Goal: Task Accomplishment & Management: Manage account settings

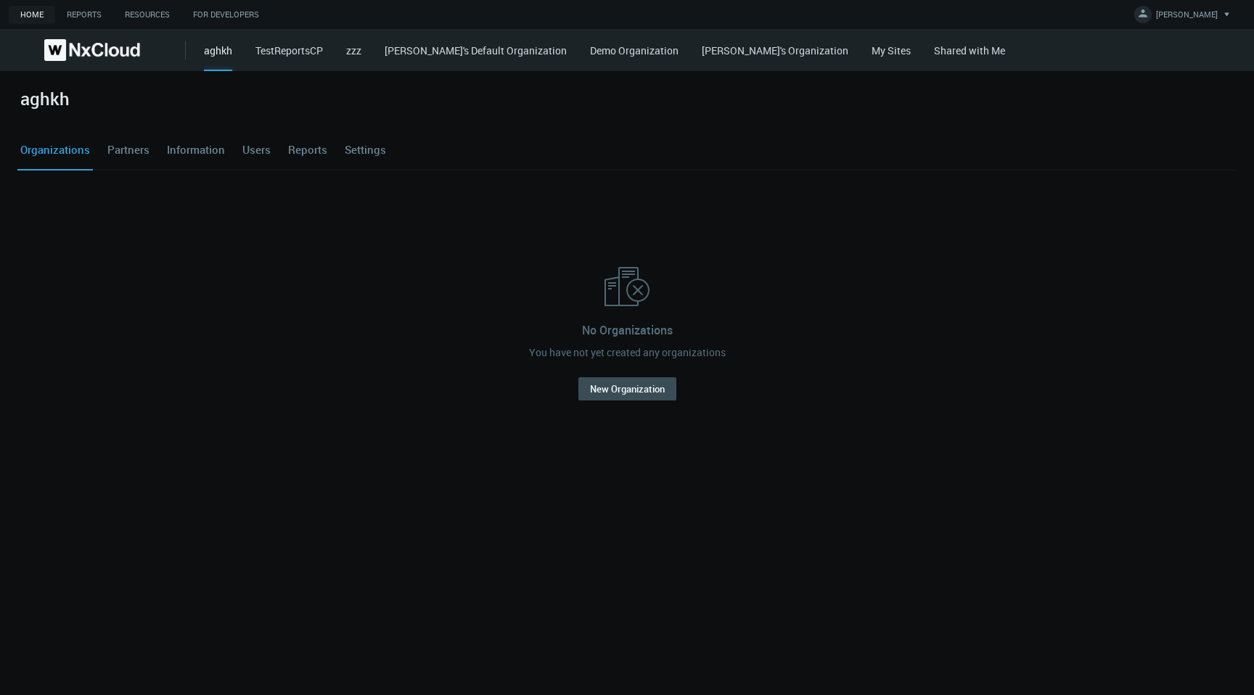
click at [872, 54] on link "My Sites" at bounding box center [891, 51] width 39 height 14
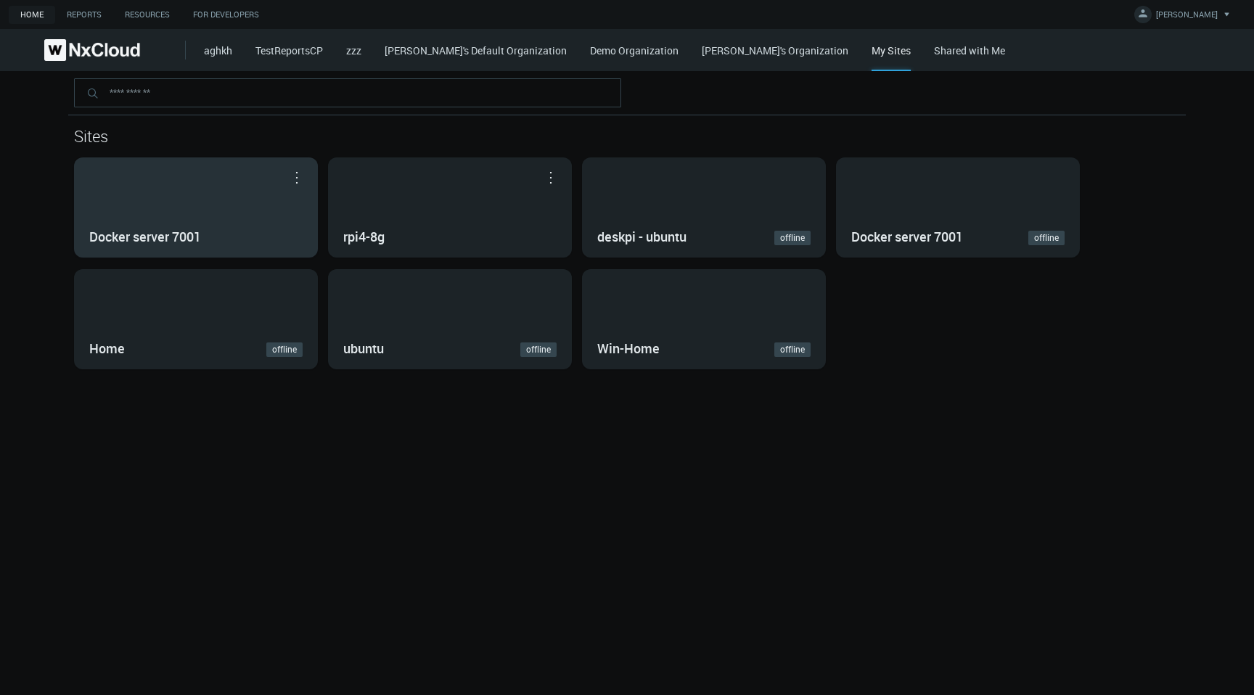
click at [247, 200] on div "Docker server 7001" at bounding box center [196, 207] width 242 height 99
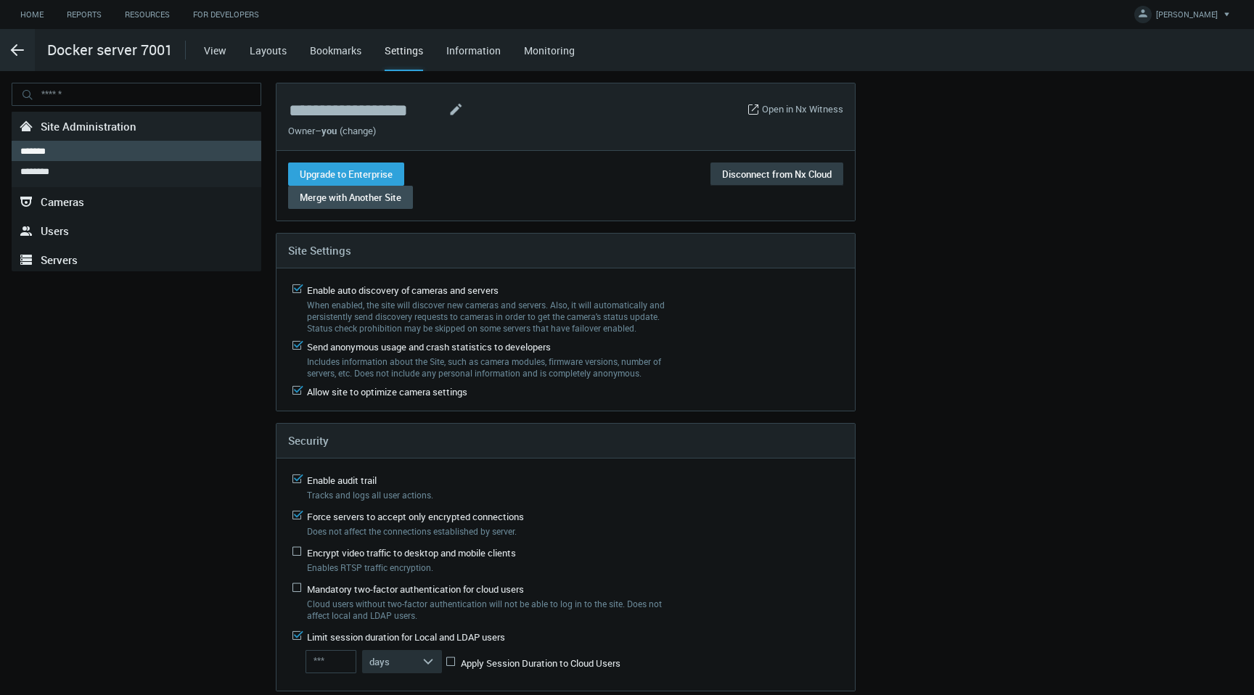
click at [781, 166] on button "Disconnect from Nx Cloud" at bounding box center [777, 174] width 133 height 23
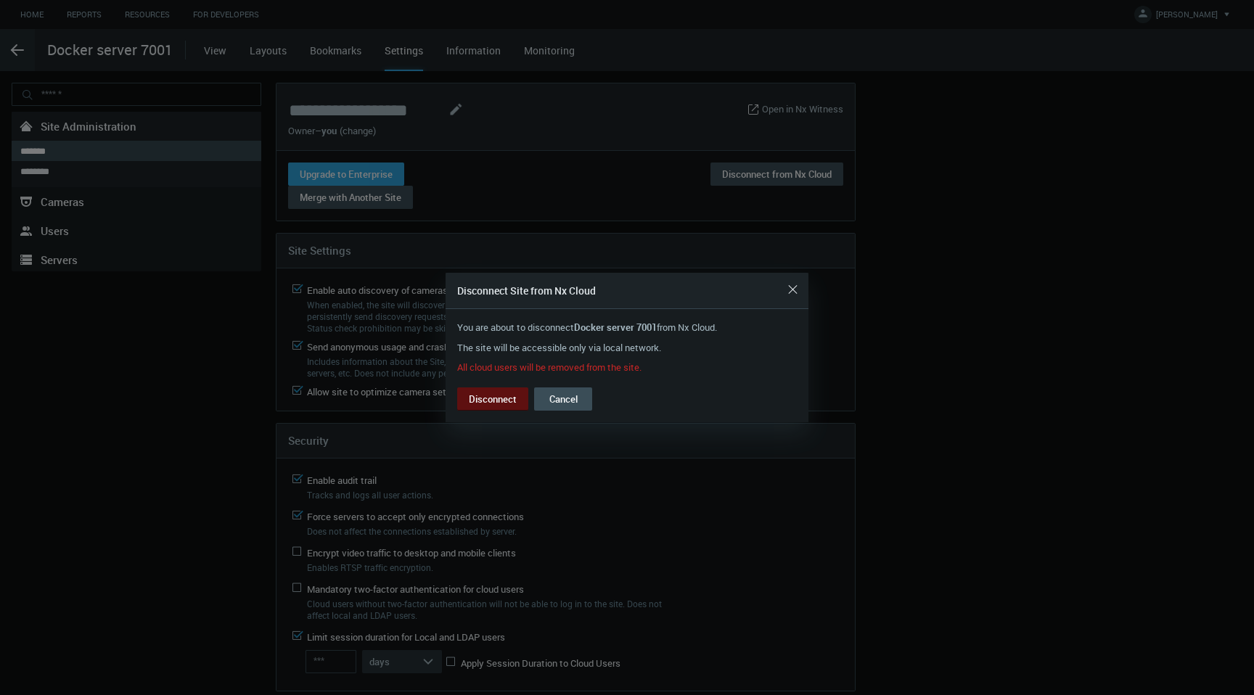
click at [494, 393] on button "Disconnect" at bounding box center [492, 399] width 71 height 23
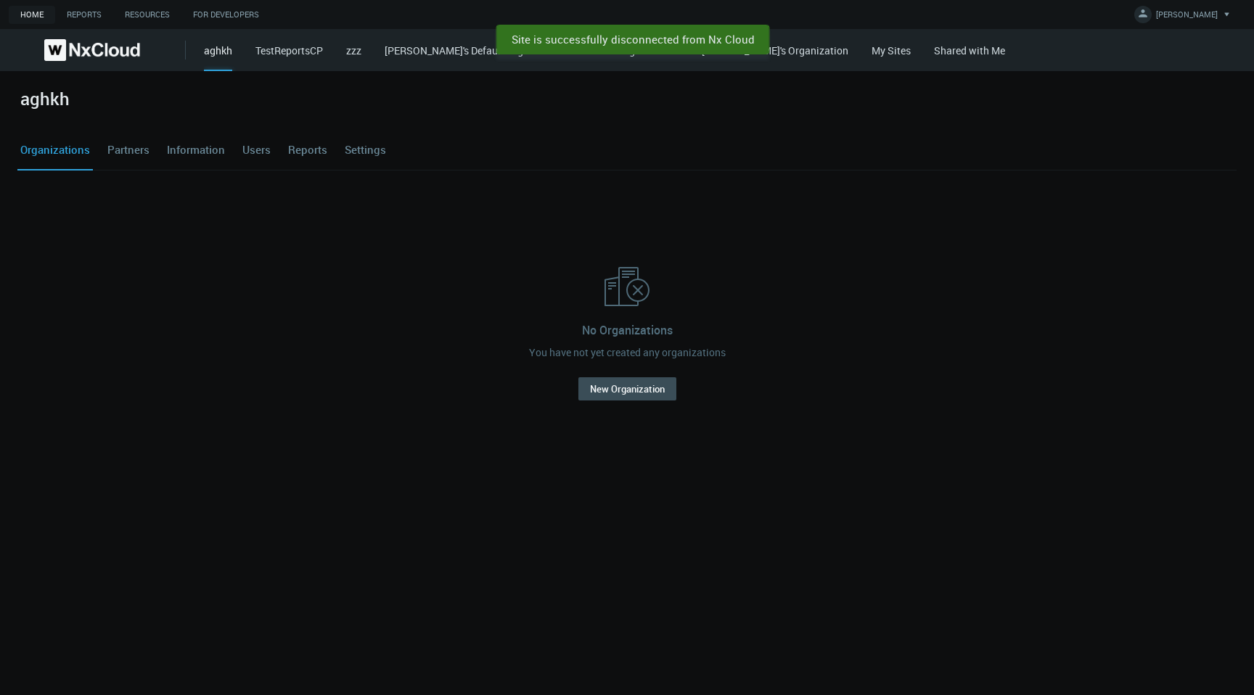
click at [1007, 250] on div "No Organizations You have not yet created any organizations New Organization" at bounding box center [627, 332] width 1208 height 290
